Goal: Information Seeking & Learning: Find specific fact

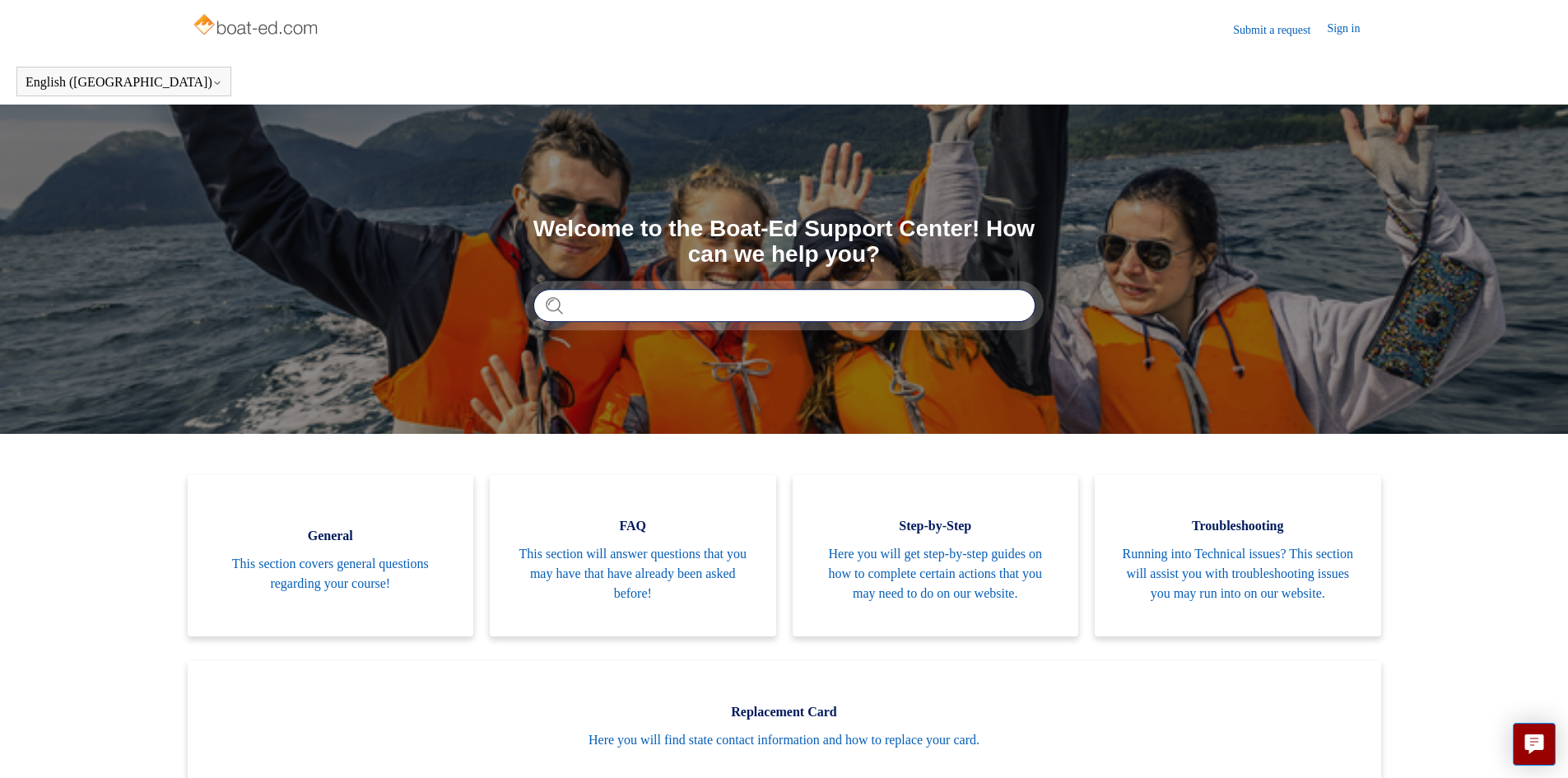
click at [687, 312] on input "Search" at bounding box center [784, 305] width 502 height 33
type input "*******"
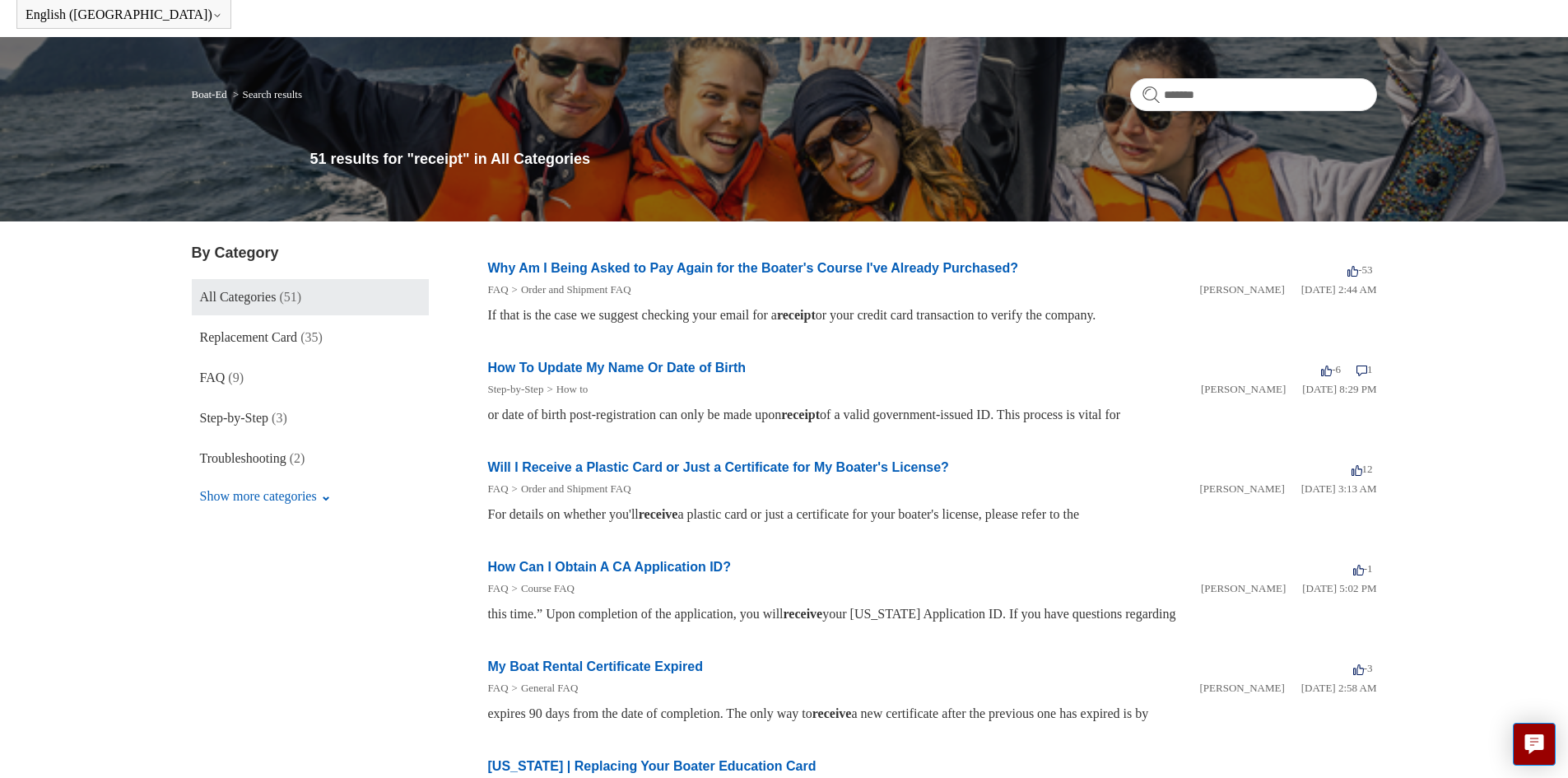
scroll to position [47, 0]
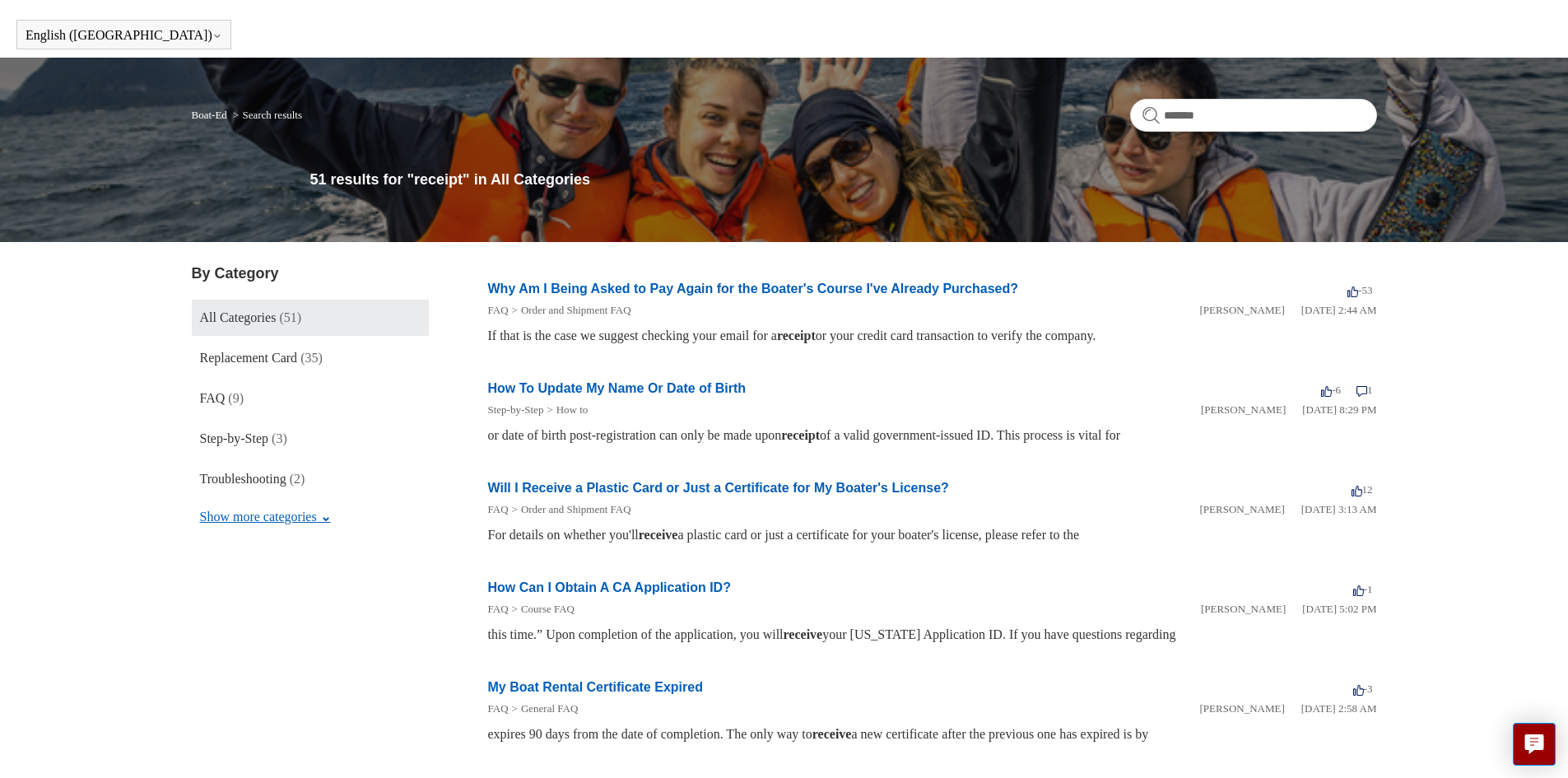
click at [327, 513] on button "Show more categories" at bounding box center [265, 517] width 148 height 32
click at [312, 522] on link "General (2)" at bounding box center [311, 520] width 237 height 36
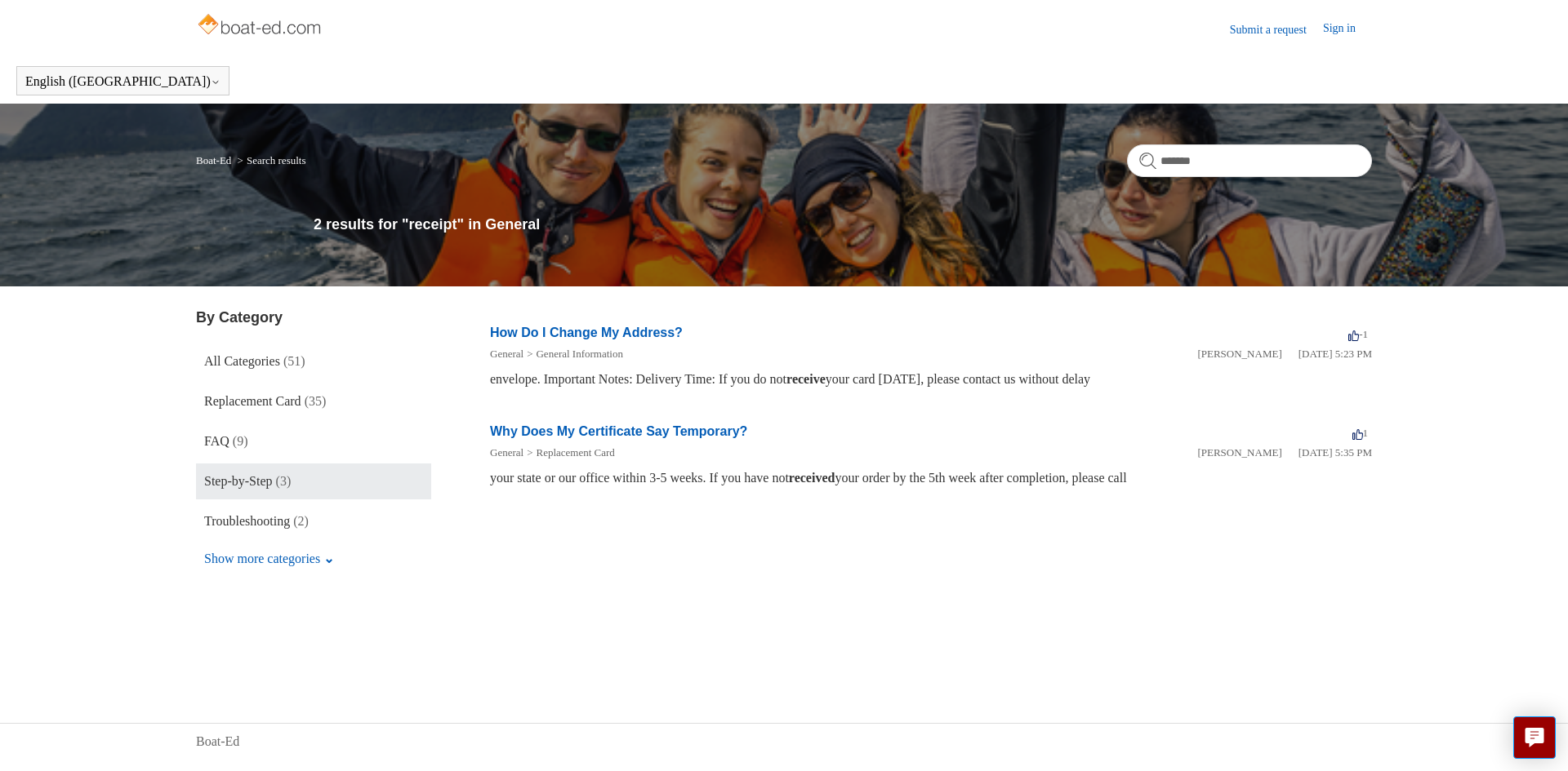
click at [260, 474] on span "Step-by-Step" at bounding box center [238, 480] width 68 height 13
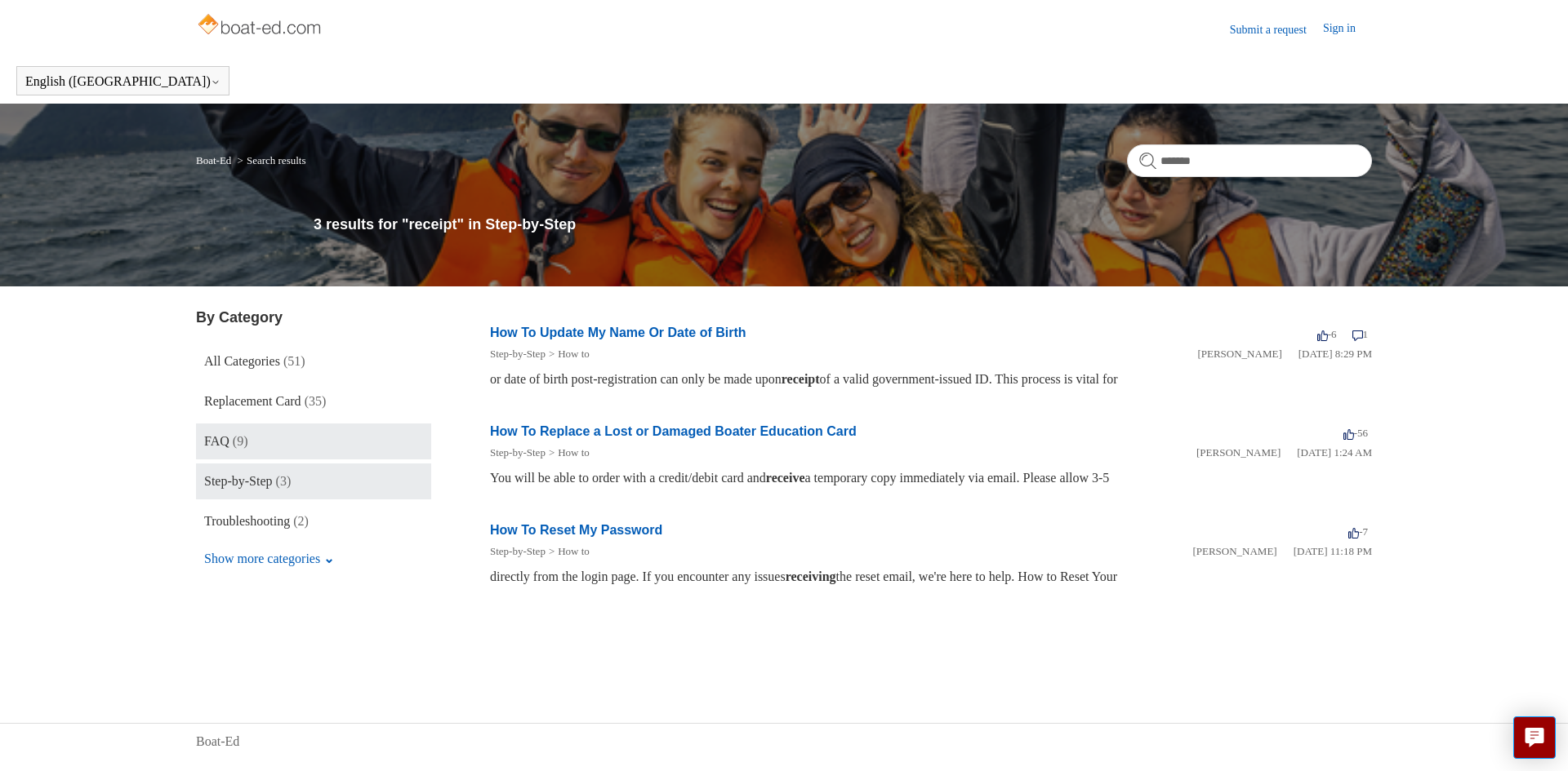
click at [247, 448] on span "(9)" at bounding box center [240, 441] width 15 height 13
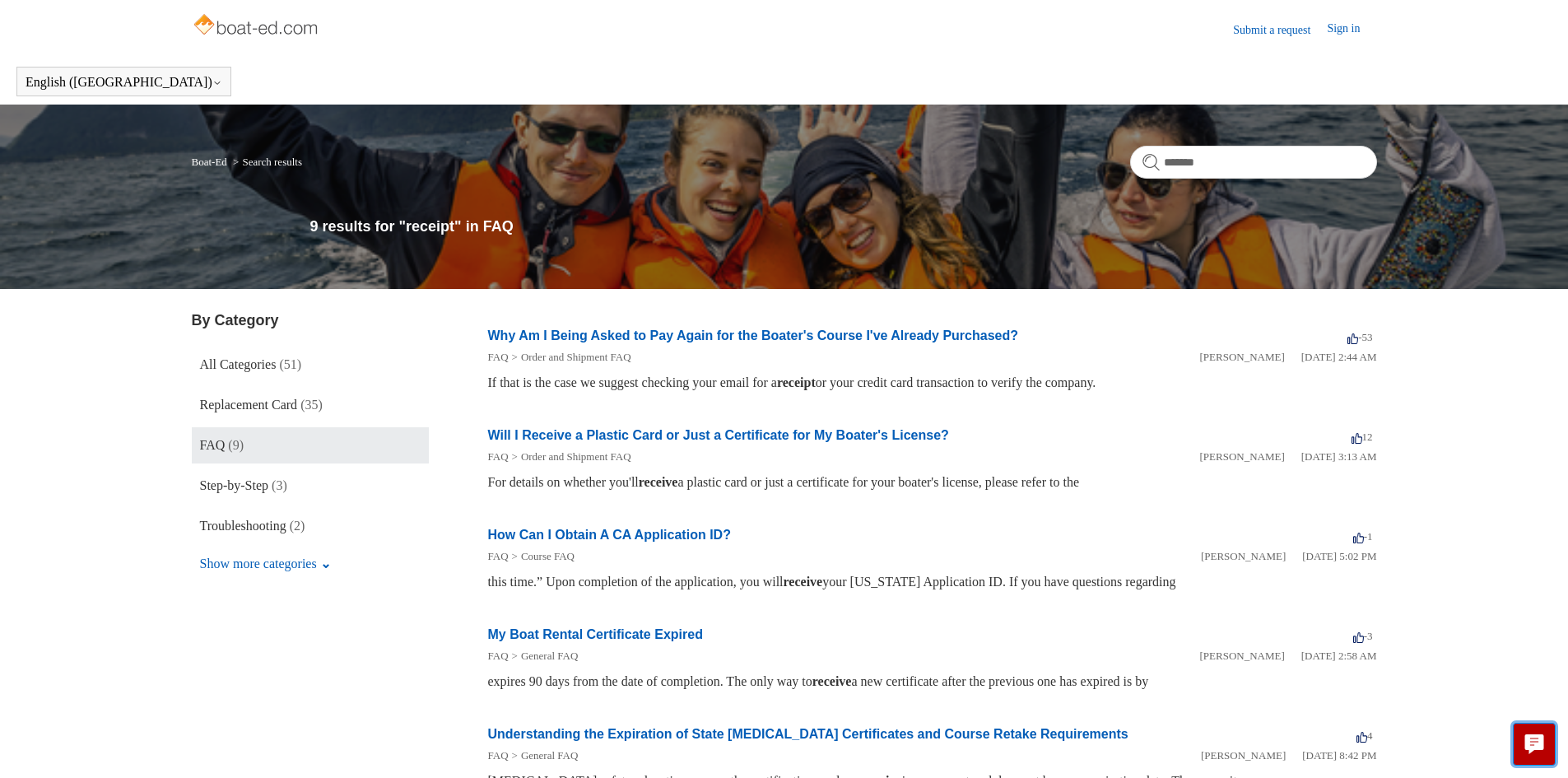
click at [1530, 742] on icon "Live chat" at bounding box center [1534, 742] width 8 height 6
click at [1237, 165] on input "*******" at bounding box center [1253, 162] width 247 height 33
click at [1148, 168] on form "There are no matching results in this help center. Select Enter to search throu…" at bounding box center [1253, 162] width 247 height 33
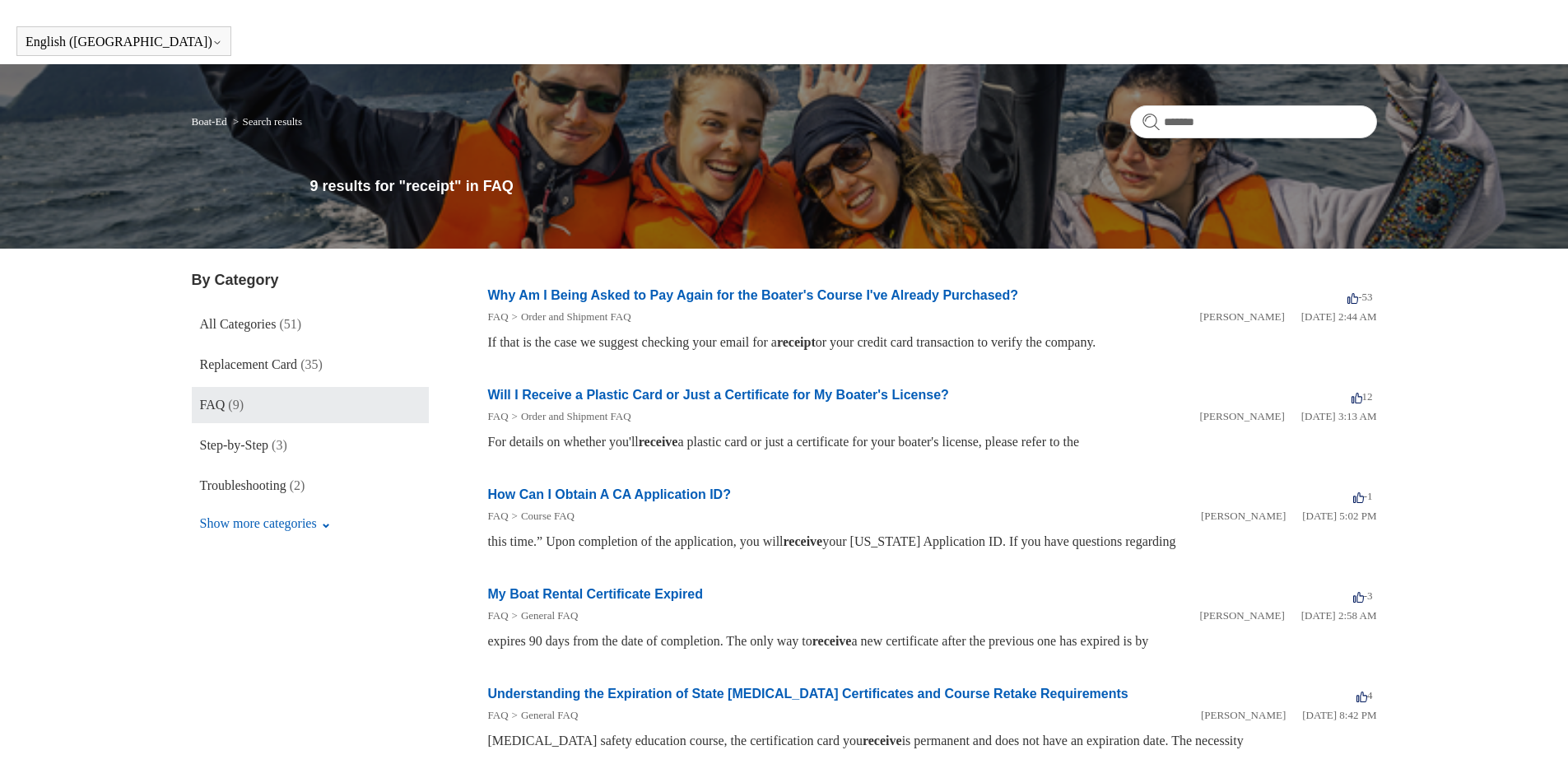
scroll to position [21, 0]
